Goal: Check status: Check status

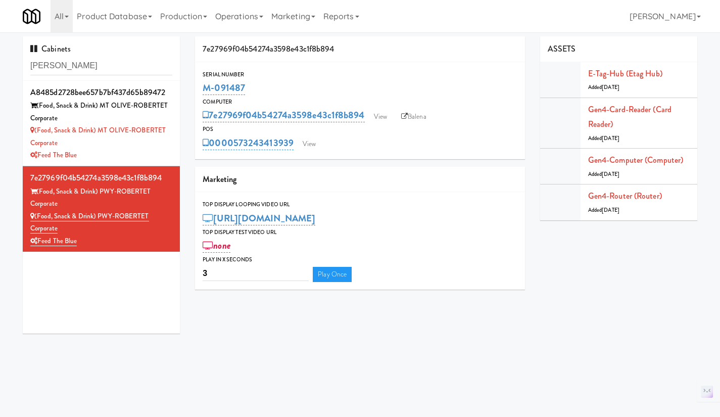
click at [75, 65] on input "[PERSON_NAME]" at bounding box center [101, 66] width 142 height 19
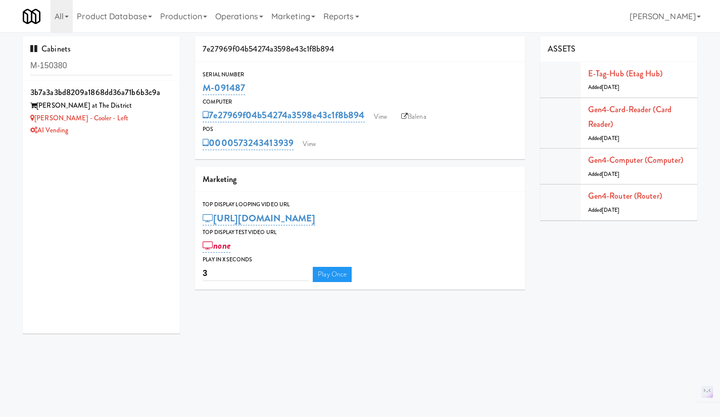
type input "M-150380"
click at [133, 123] on div "[PERSON_NAME] - Cooler - Left" at bounding box center [101, 118] width 142 height 13
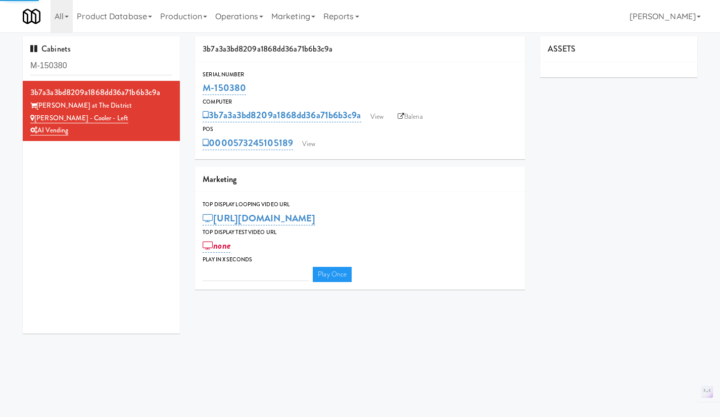
type input "3"
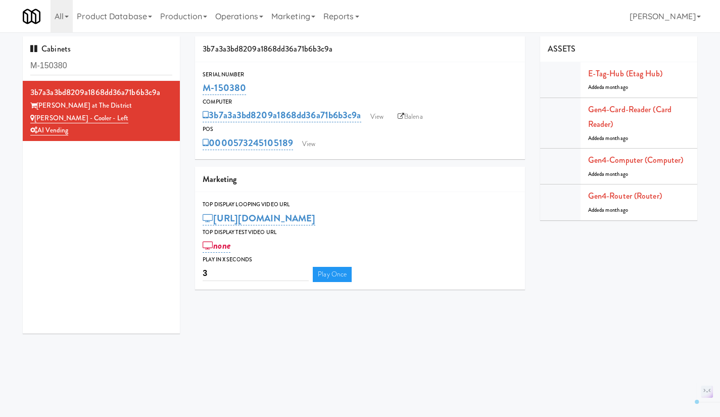
drag, startPoint x: 265, startPoint y: 92, endPoint x: 201, endPoint y: 89, distance: 64.3
click at [202, 89] on div "Serial Number M-150380" at bounding box center [360, 83] width 330 height 27
copy link "M-150380"
click at [90, 64] on input "M-150380" at bounding box center [101, 66] width 142 height 19
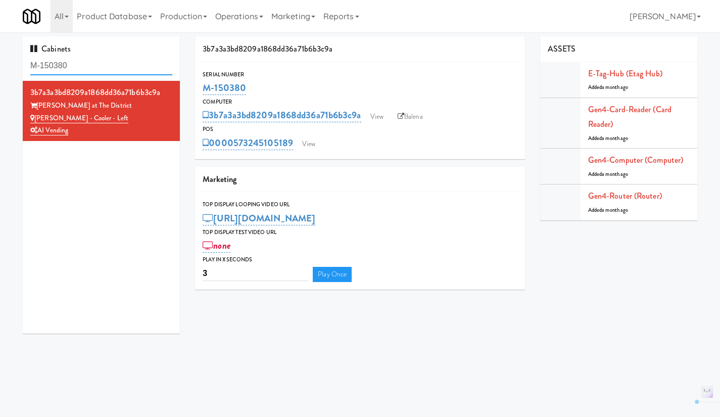
click at [90, 64] on input "M-150380" at bounding box center [101, 66] width 142 height 19
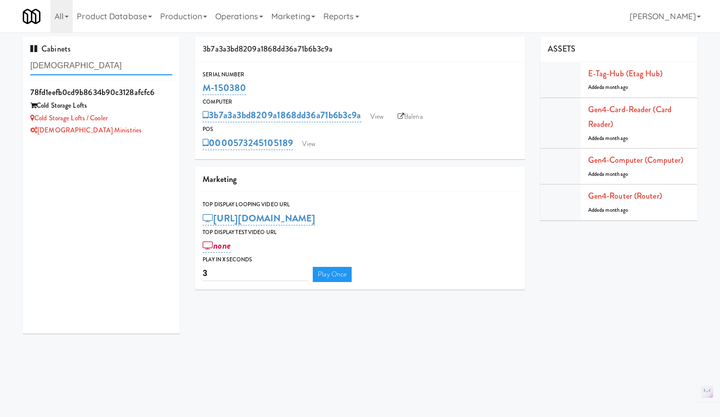
type input "[DEMOGRAPHIC_DATA]"
click at [152, 125] on div "[DEMOGRAPHIC_DATA] Ministries" at bounding box center [101, 130] width 142 height 13
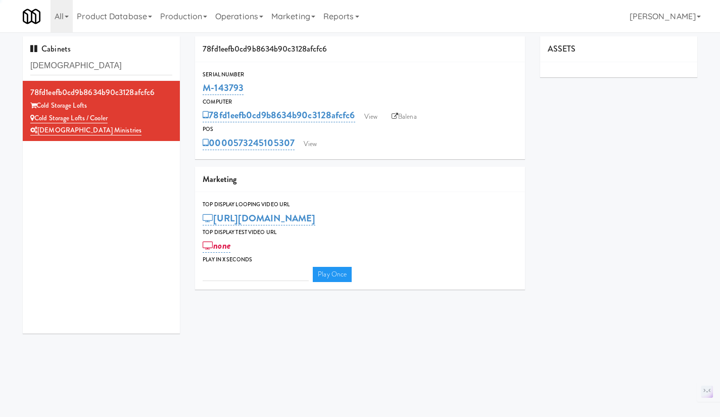
type input "3"
